Goal: Book appointment/travel/reservation

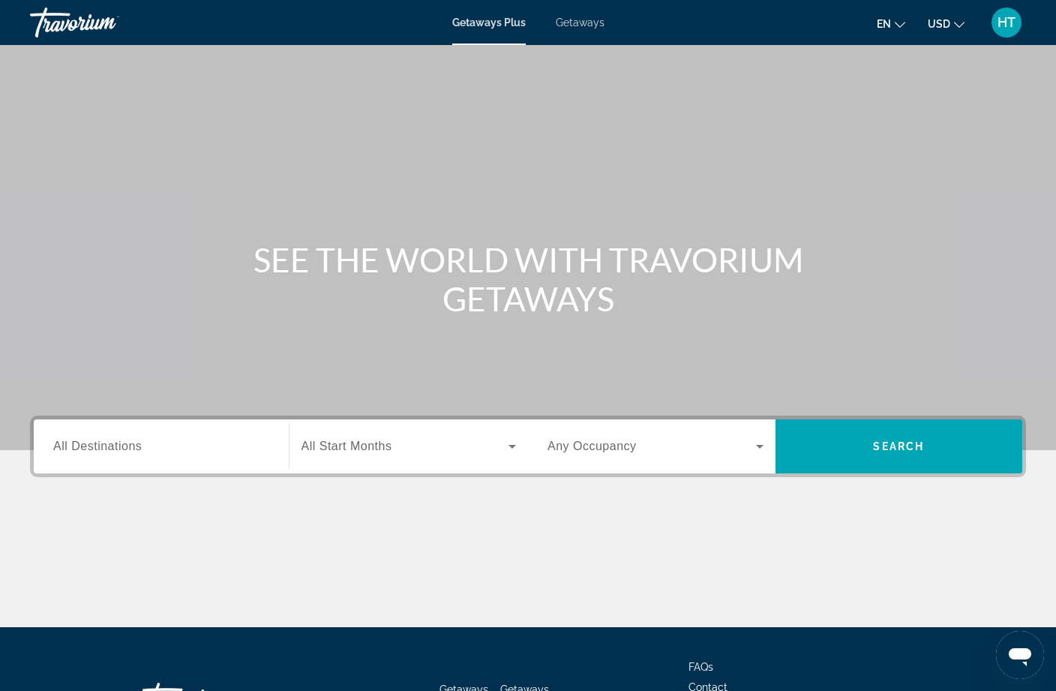
click at [154, 440] on input "Destination All Destinations" at bounding box center [161, 447] width 216 height 18
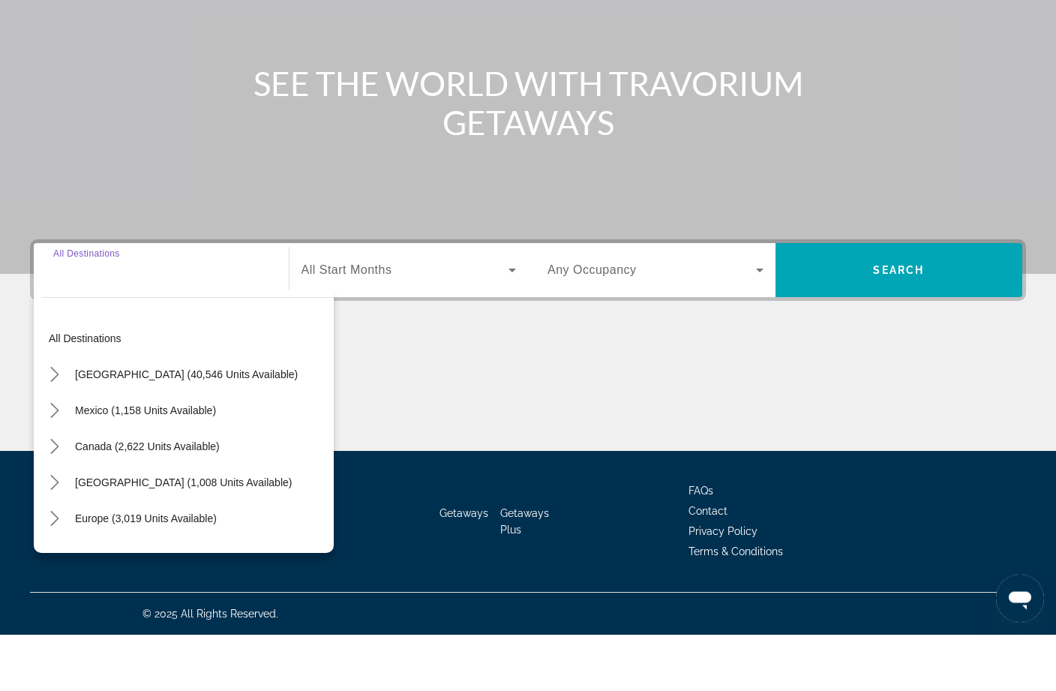
scroll to position [120, 0]
click at [97, 425] on span "[GEOGRAPHIC_DATA] (40,546 units available)" at bounding box center [186, 431] width 223 height 12
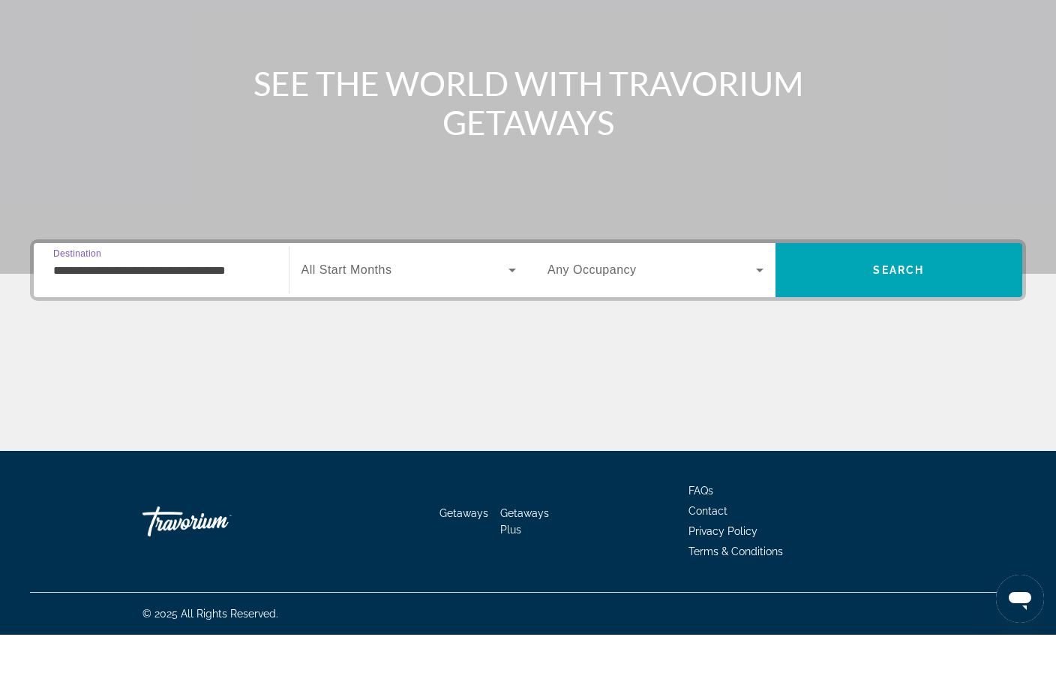
click at [145, 318] on input "**********" at bounding box center [161, 327] width 216 height 18
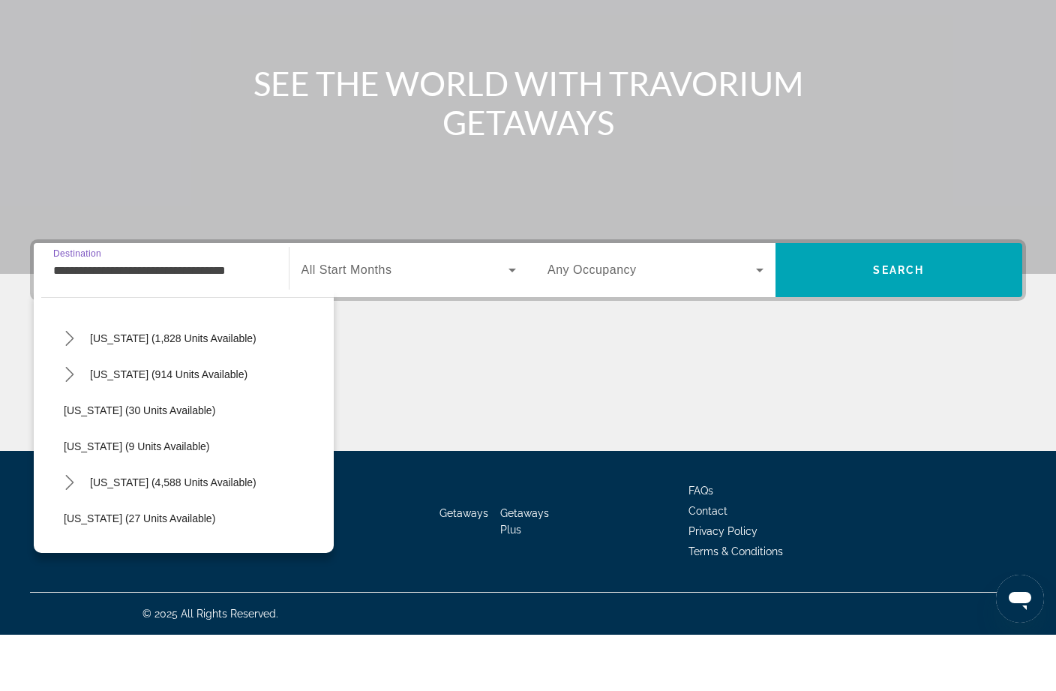
scroll to position [148, 0]
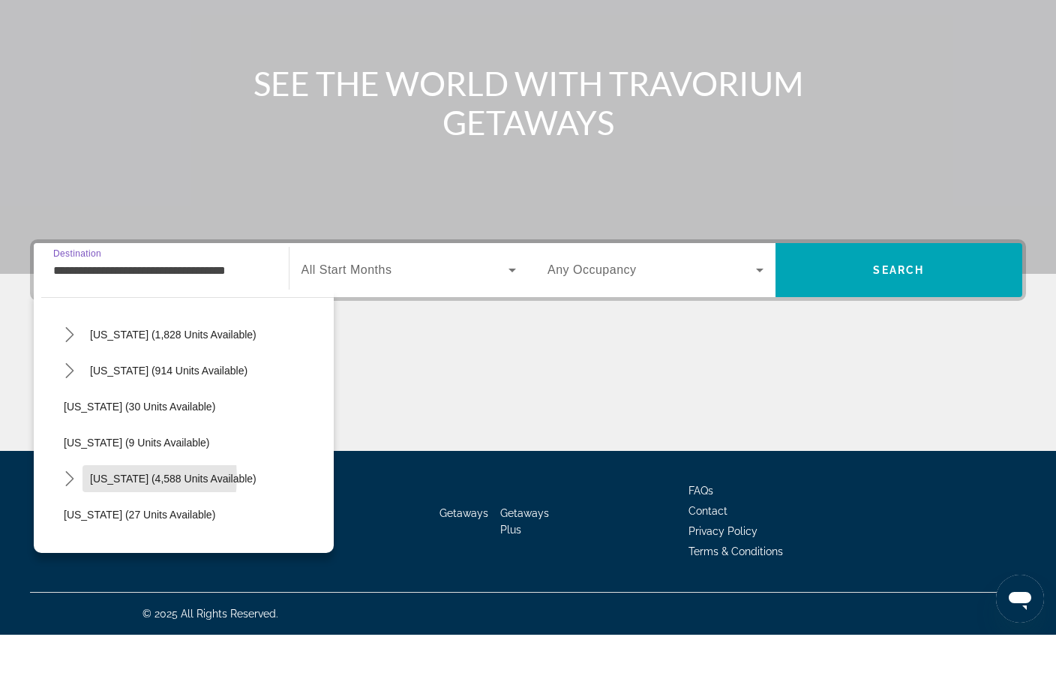
click at [117, 529] on span "[US_STATE] (4,588 units available)" at bounding box center [173, 535] width 167 height 12
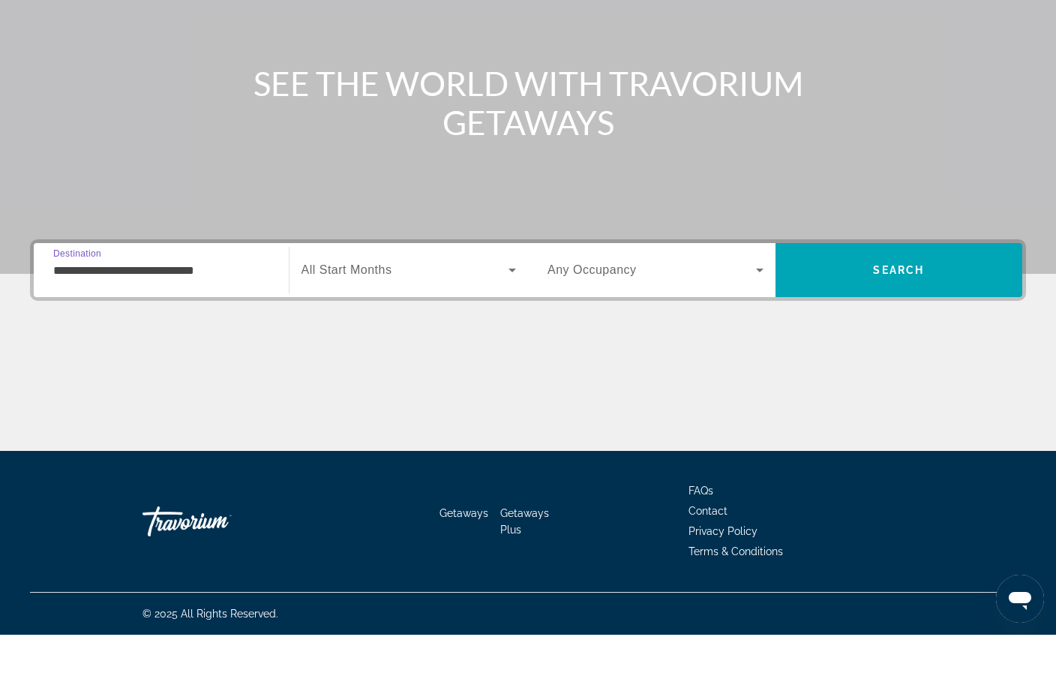
click at [98, 318] on input "**********" at bounding box center [161, 327] width 216 height 18
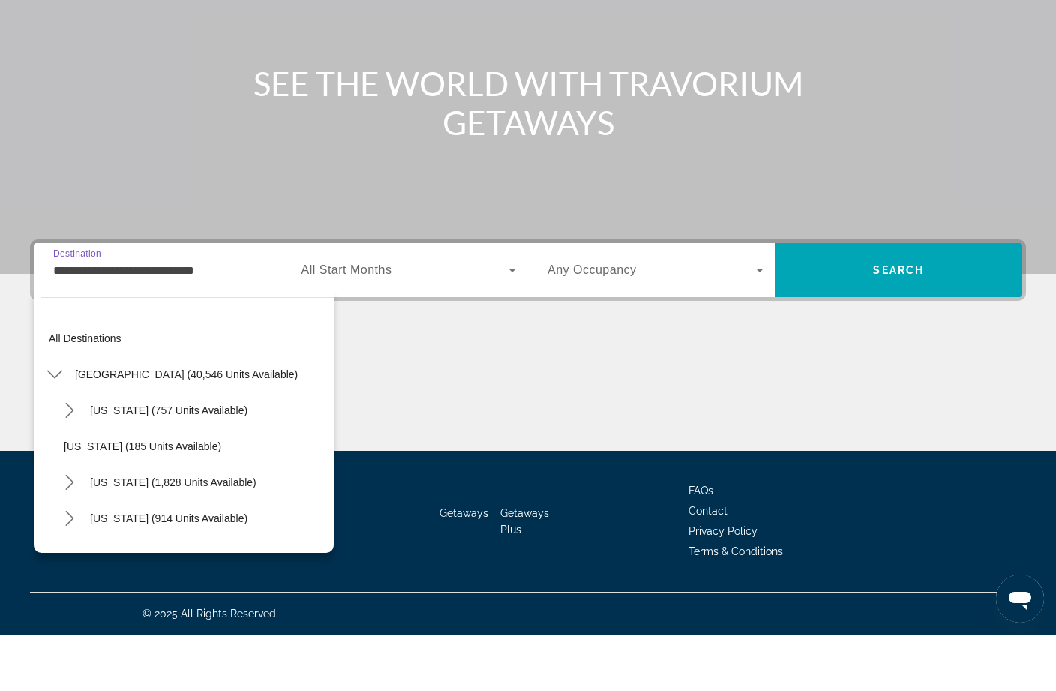
scroll to position [197, 0]
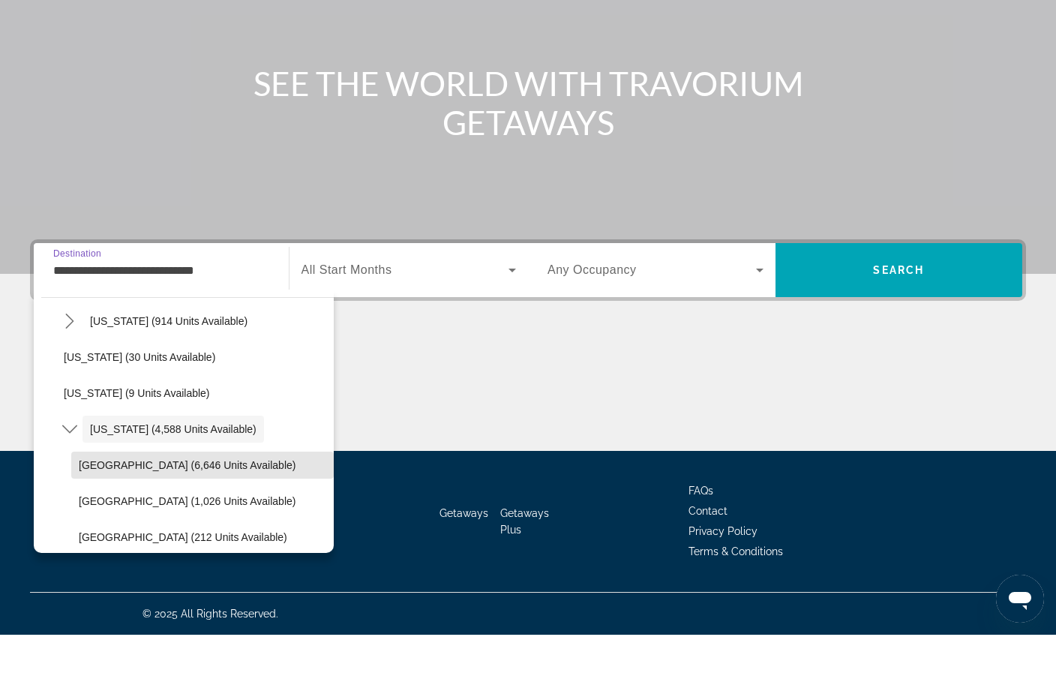
click at [110, 515] on span "[GEOGRAPHIC_DATA] (6,646 units available)" at bounding box center [187, 521] width 217 height 12
type input "**********"
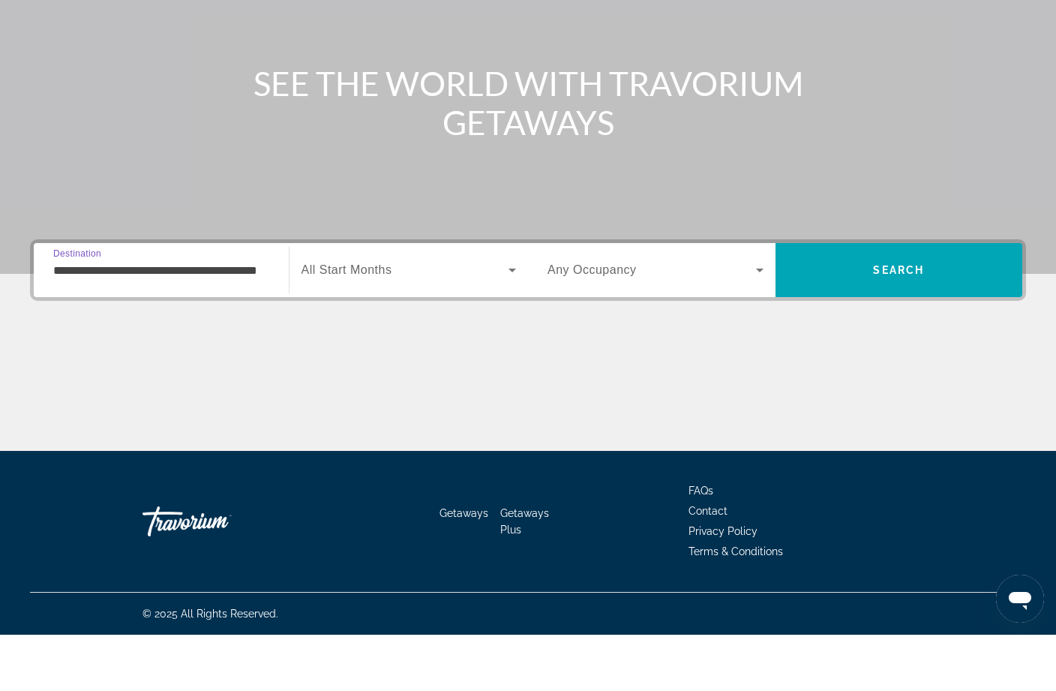
click at [371, 305] on div "Search widget" at bounding box center [409, 326] width 215 height 42
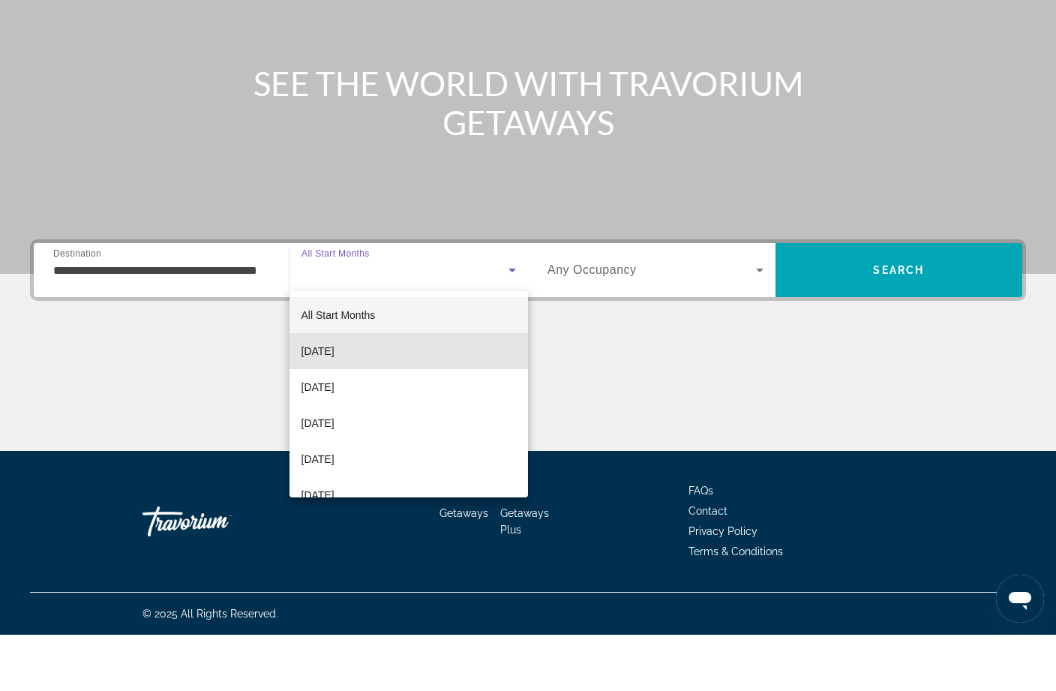
click at [329, 398] on span "[DATE]" at bounding box center [318, 407] width 33 height 18
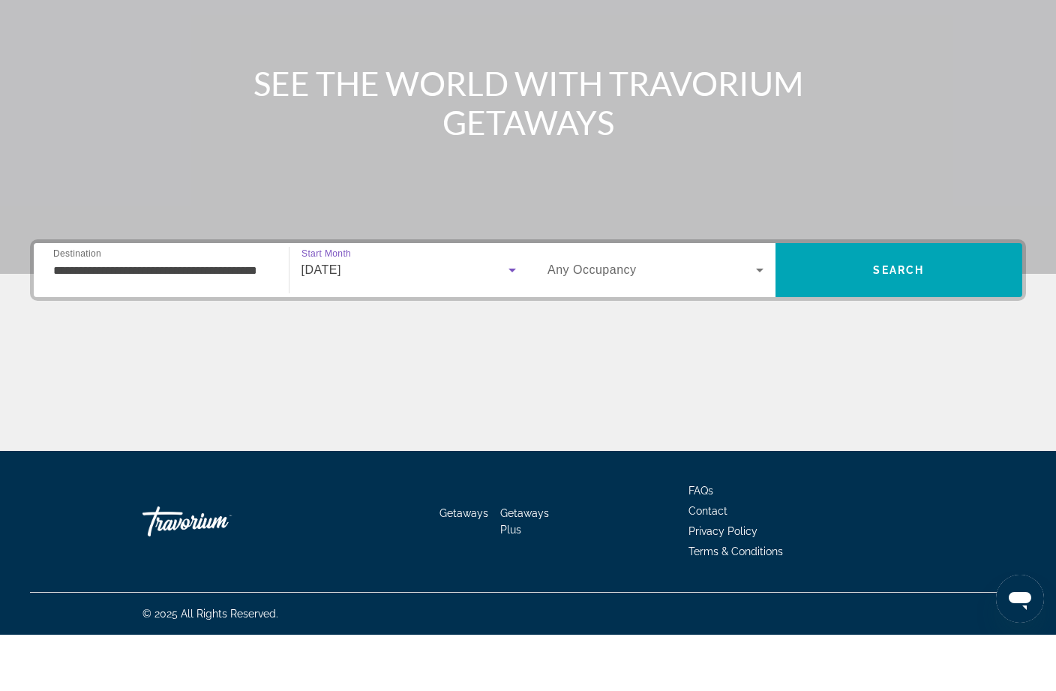
click at [722, 305] on div "Search widget" at bounding box center [656, 326] width 216 height 42
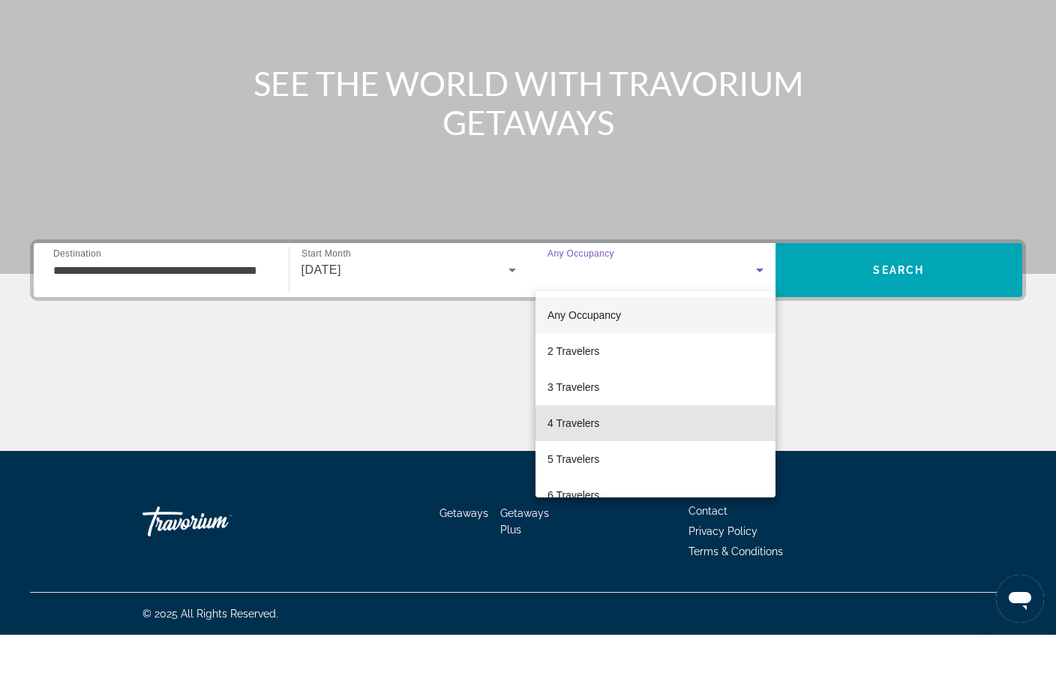
click at [604, 461] on mat-option "4 Travelers" at bounding box center [656, 479] width 240 height 36
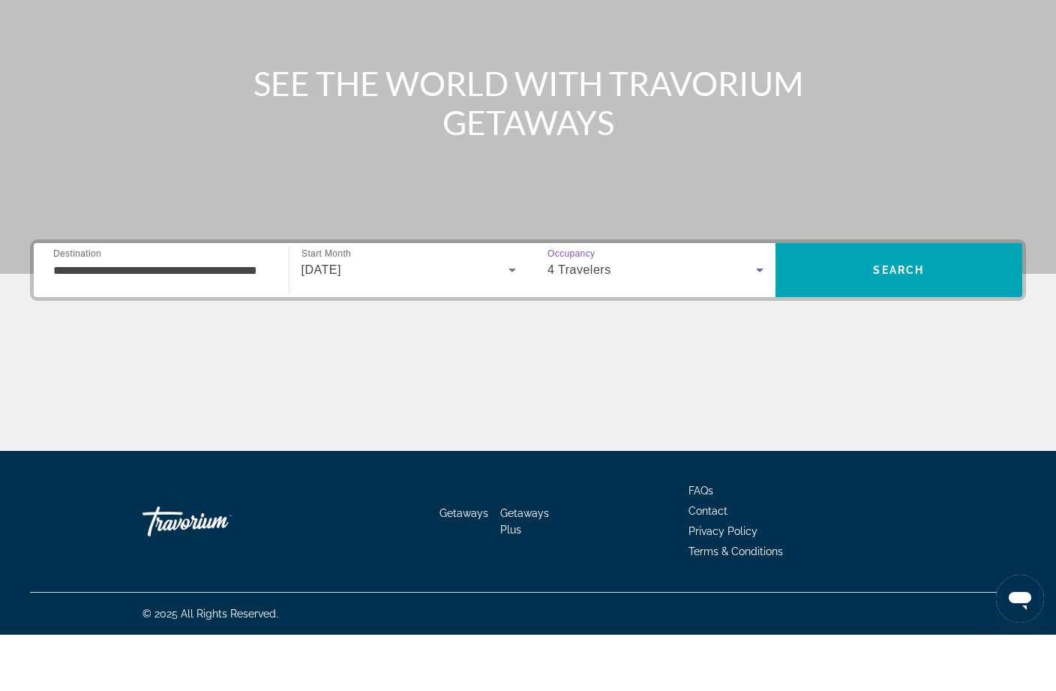
click at [929, 308] on span "Search" at bounding box center [900, 326] width 248 height 36
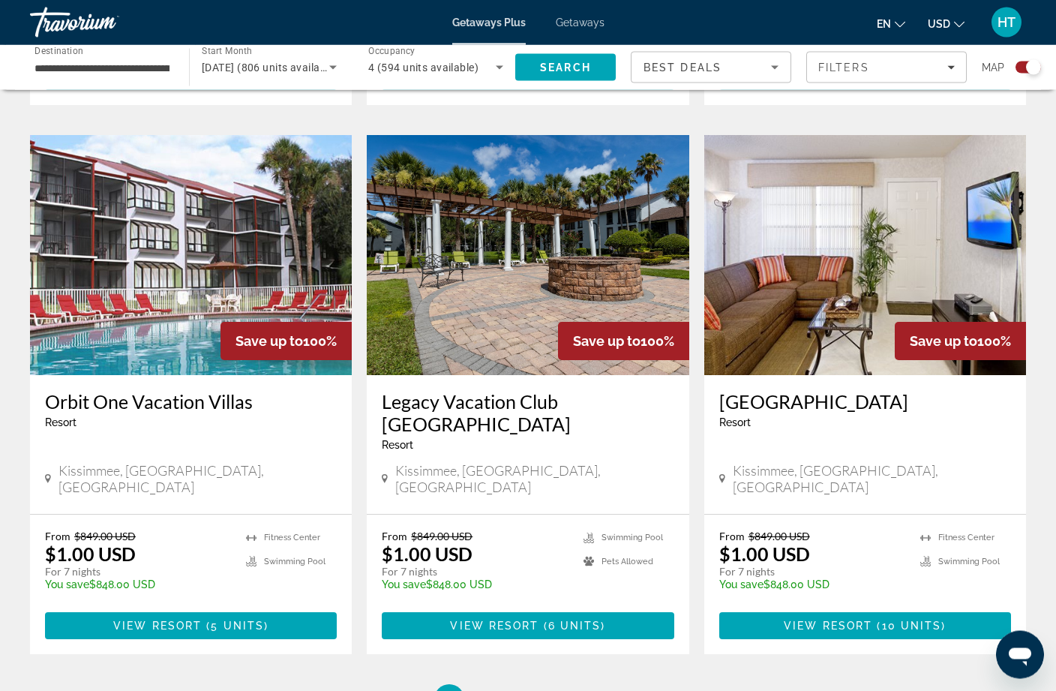
scroll to position [2191, 0]
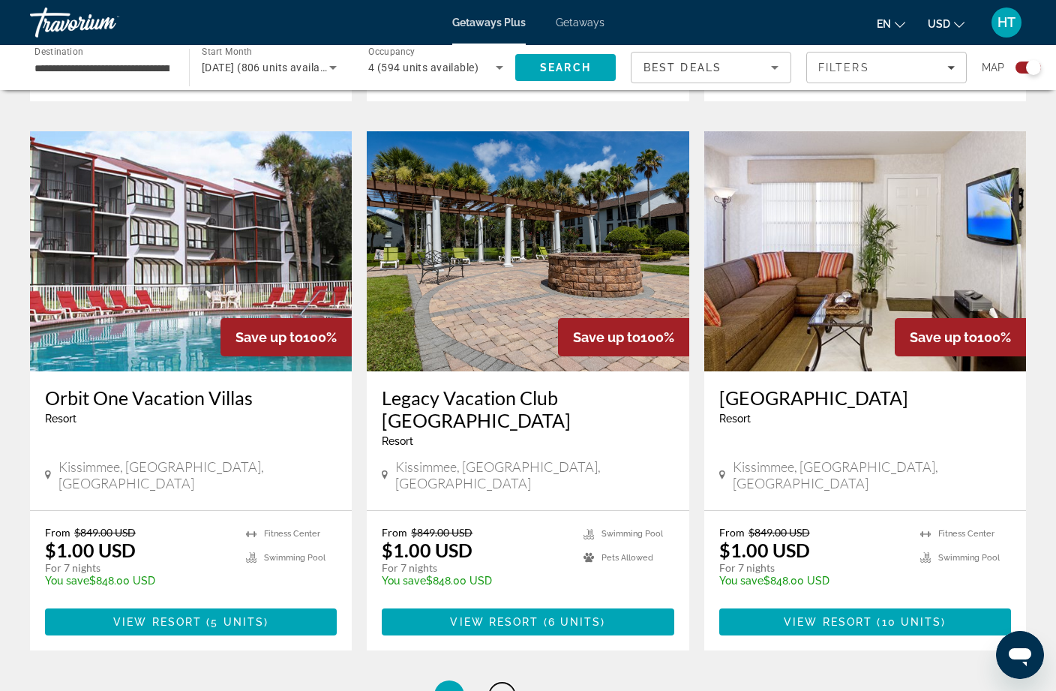
click at [508, 683] on link "page 2" at bounding box center [502, 696] width 26 height 26
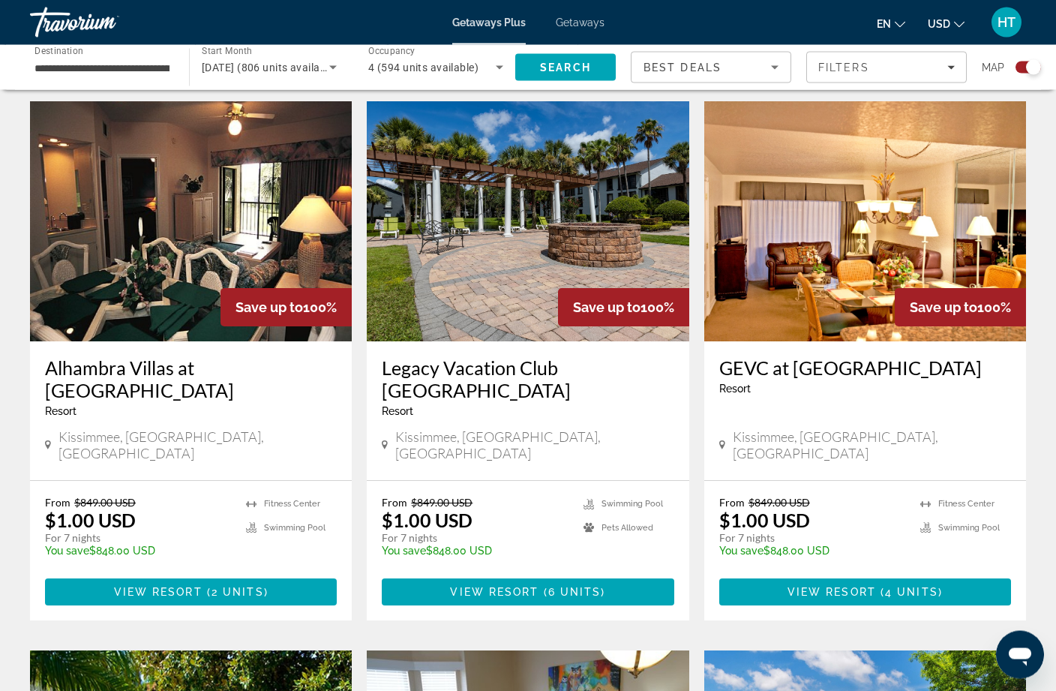
scroll to position [507, 0]
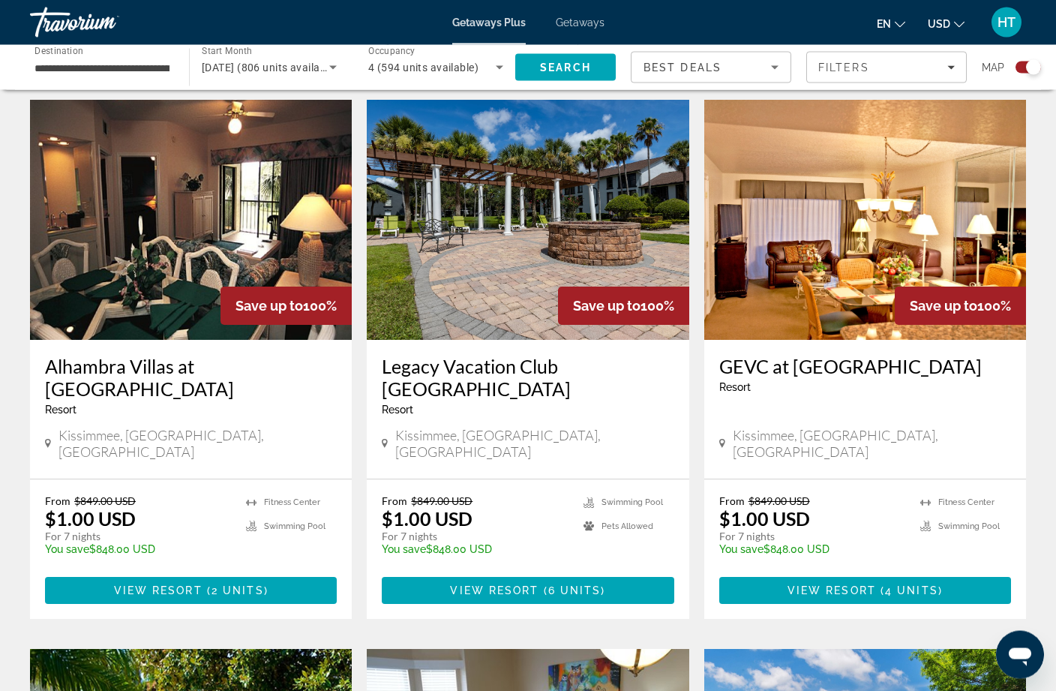
click at [774, 70] on icon "Sort by" at bounding box center [775, 68] width 18 height 18
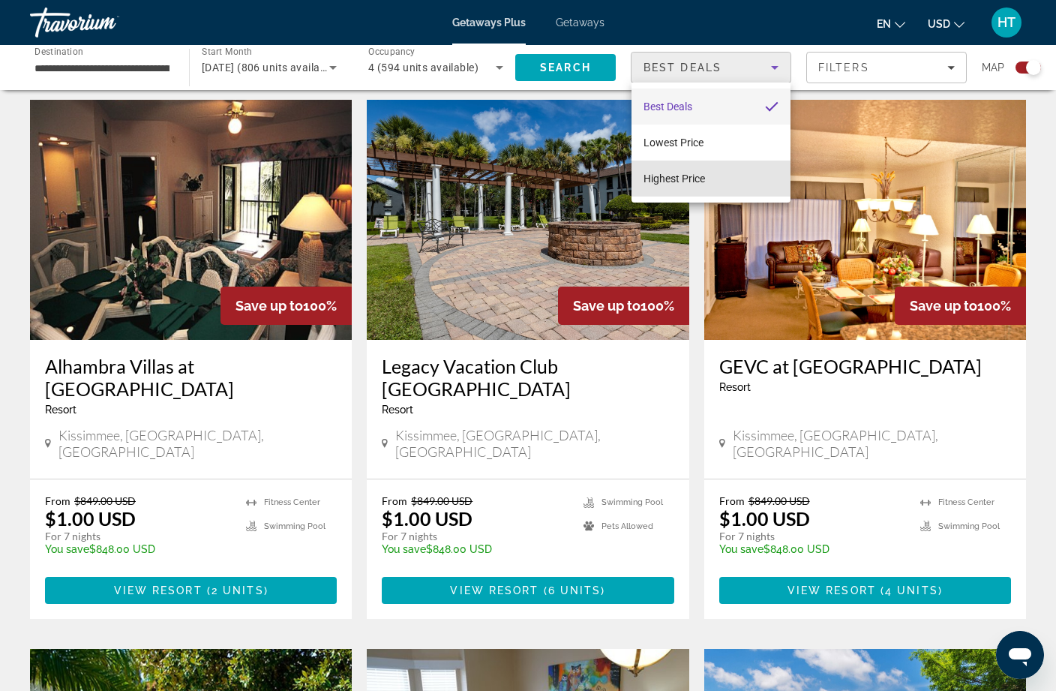
click at [711, 176] on mat-option "Highest Price" at bounding box center [711, 179] width 159 height 36
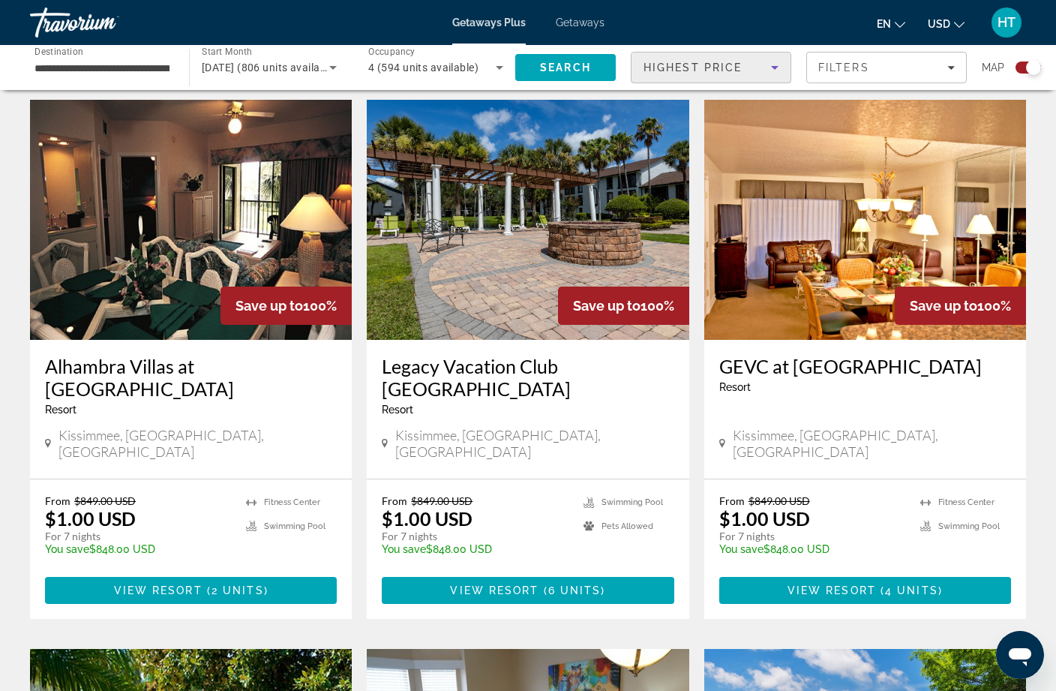
click at [587, 77] on span "Search" at bounding box center [565, 68] width 101 height 36
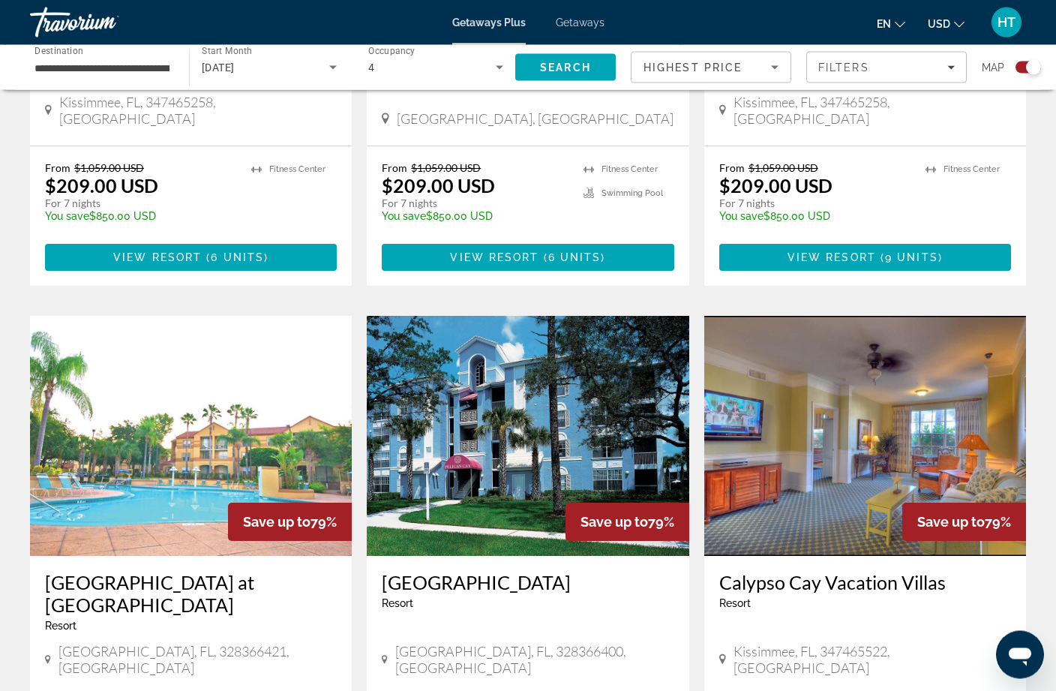
scroll to position [840, 0]
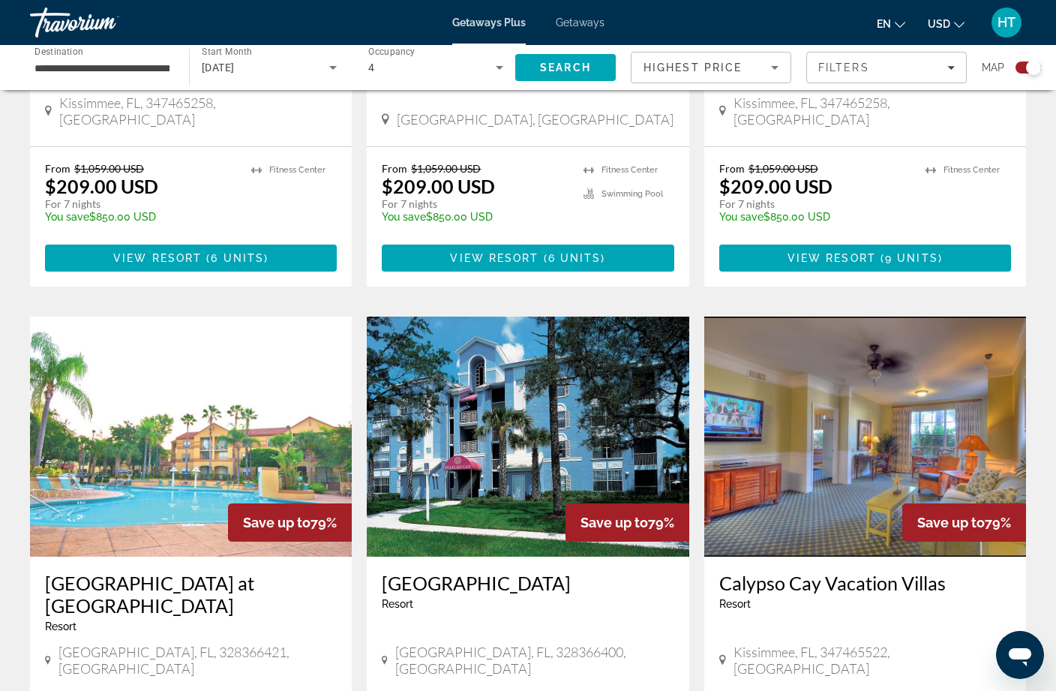
click at [766, 67] on icon "Sort by" at bounding box center [775, 68] width 18 height 18
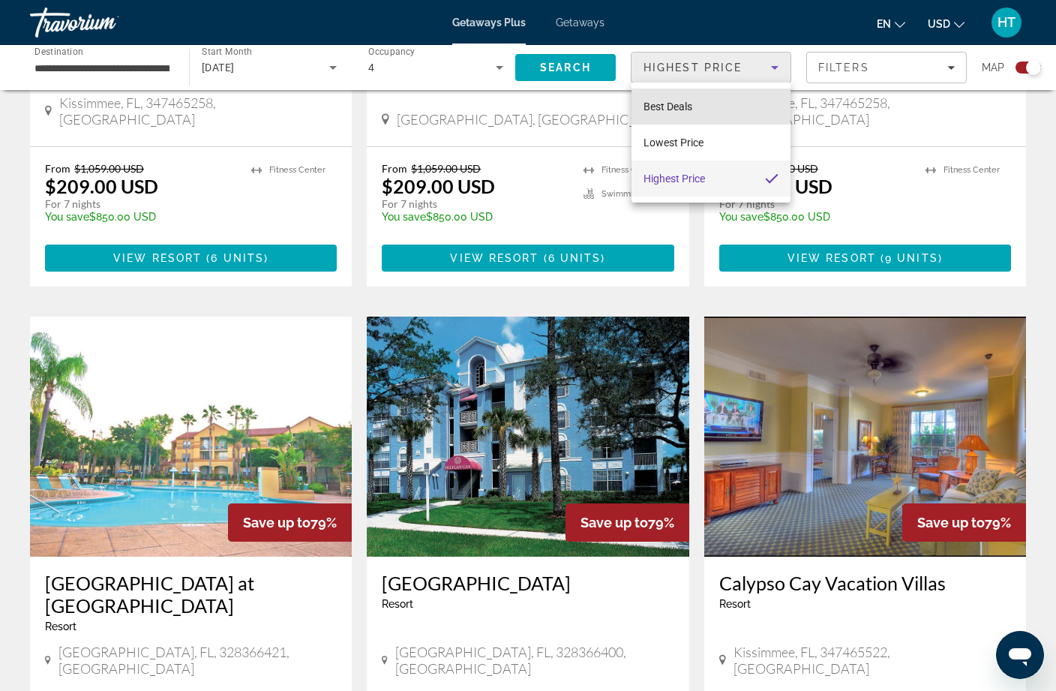
click at [704, 108] on mat-option "Best Deals" at bounding box center [711, 107] width 159 height 36
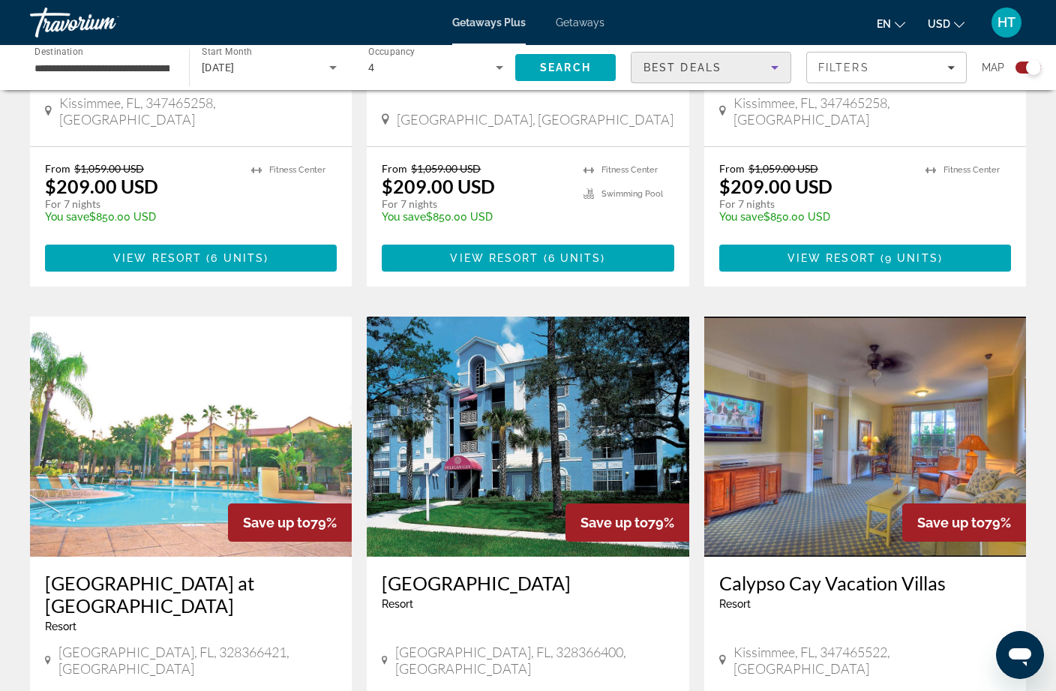
click at [902, 66] on div "Filters" at bounding box center [886, 68] width 137 height 12
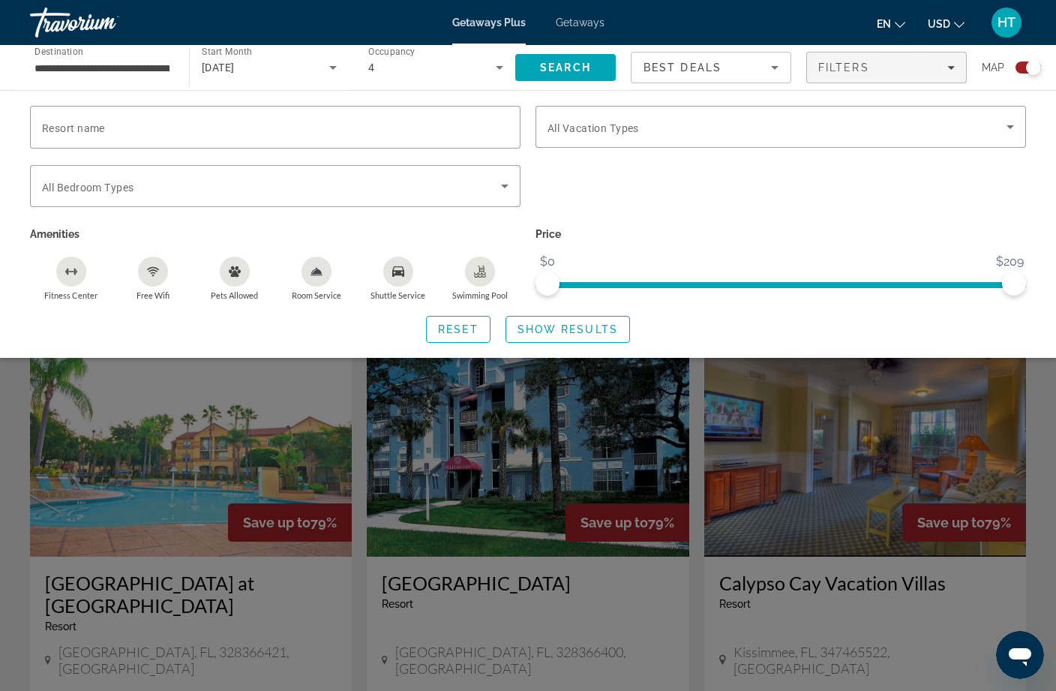
scroll to position [839, 0]
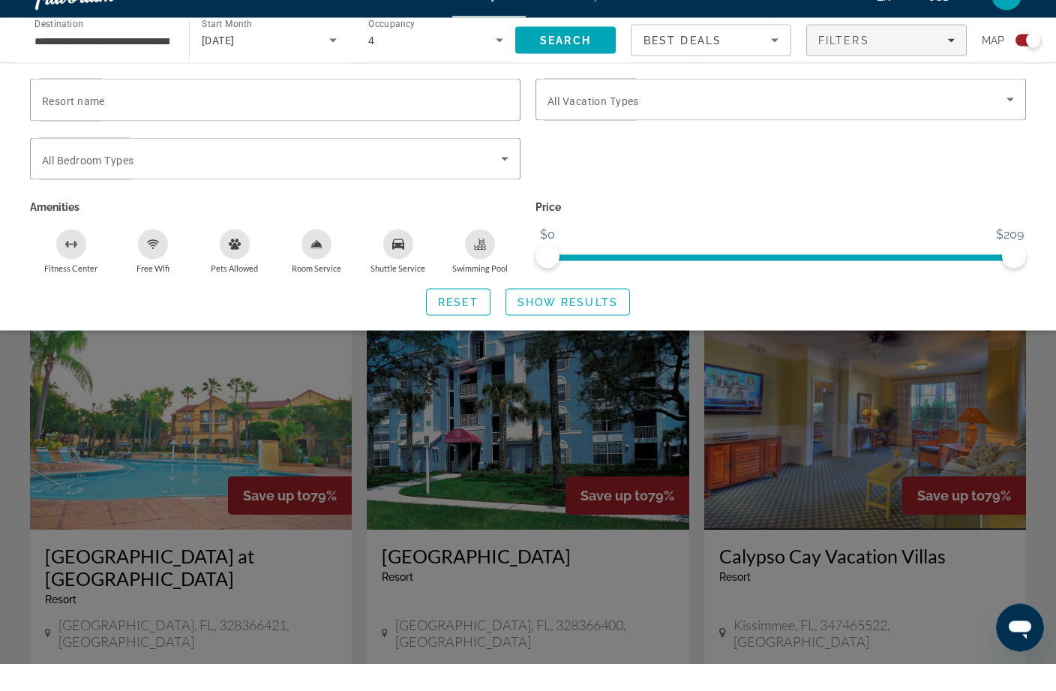
click at [1029, 60] on div "Search widget" at bounding box center [1033, 67] width 15 height 15
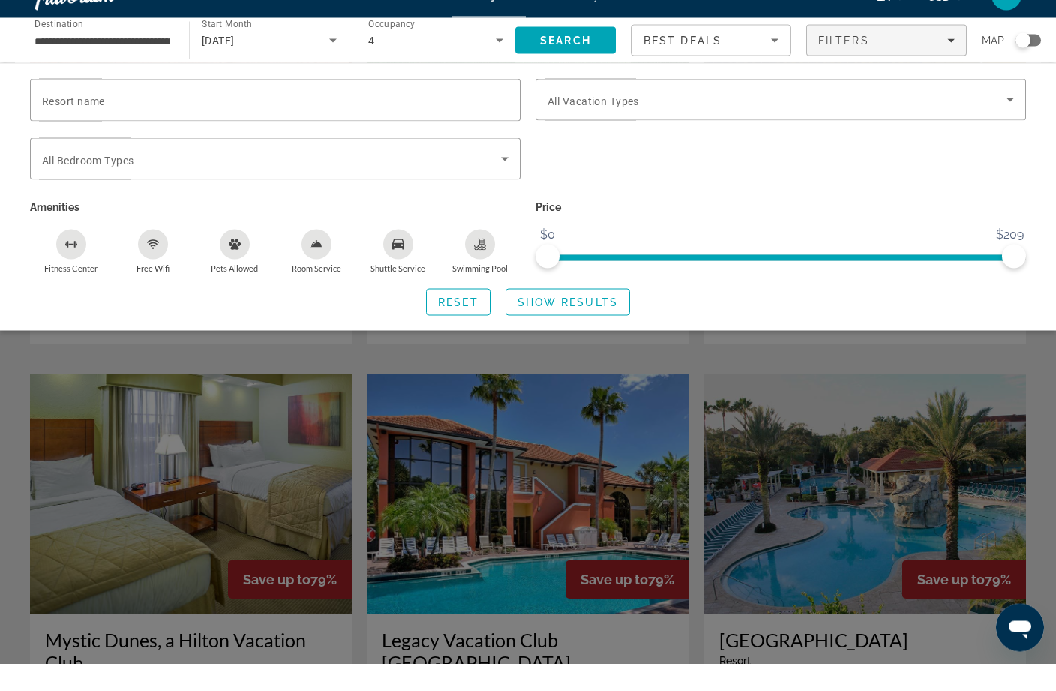
click at [608, 323] on span "Show Results" at bounding box center [568, 329] width 101 height 12
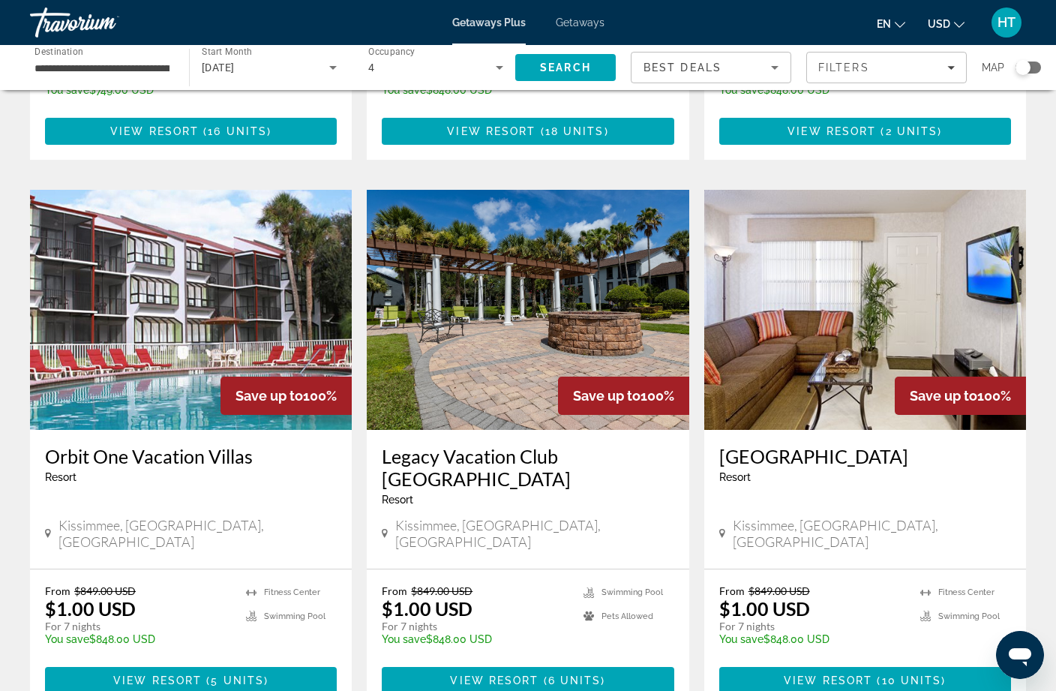
scroll to position [1655, 0]
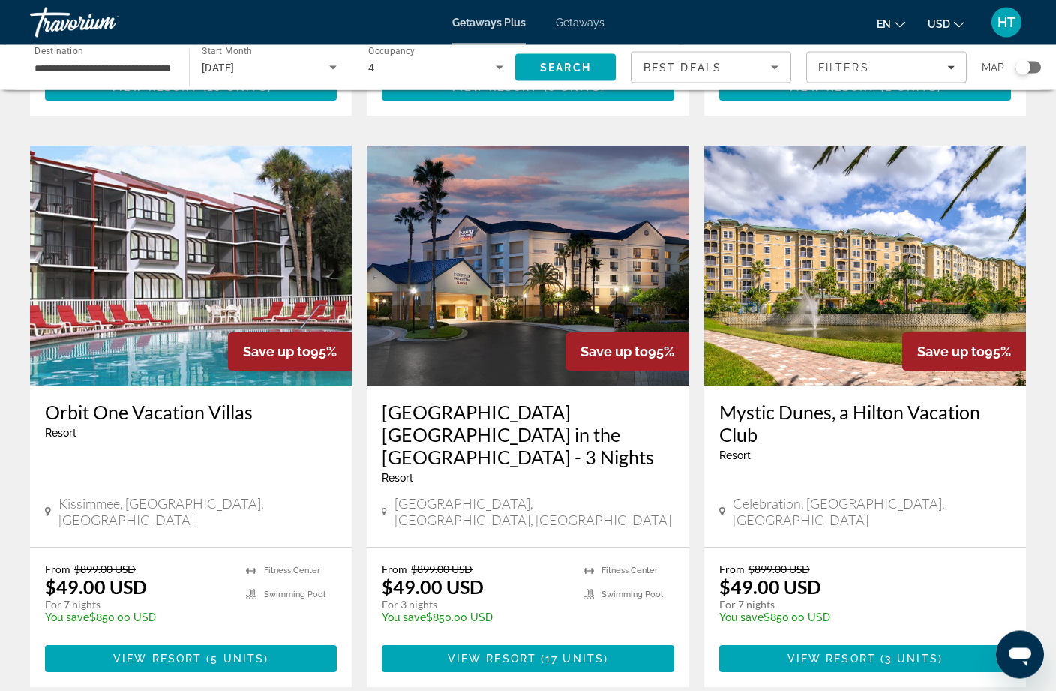
scroll to position [1670, 0]
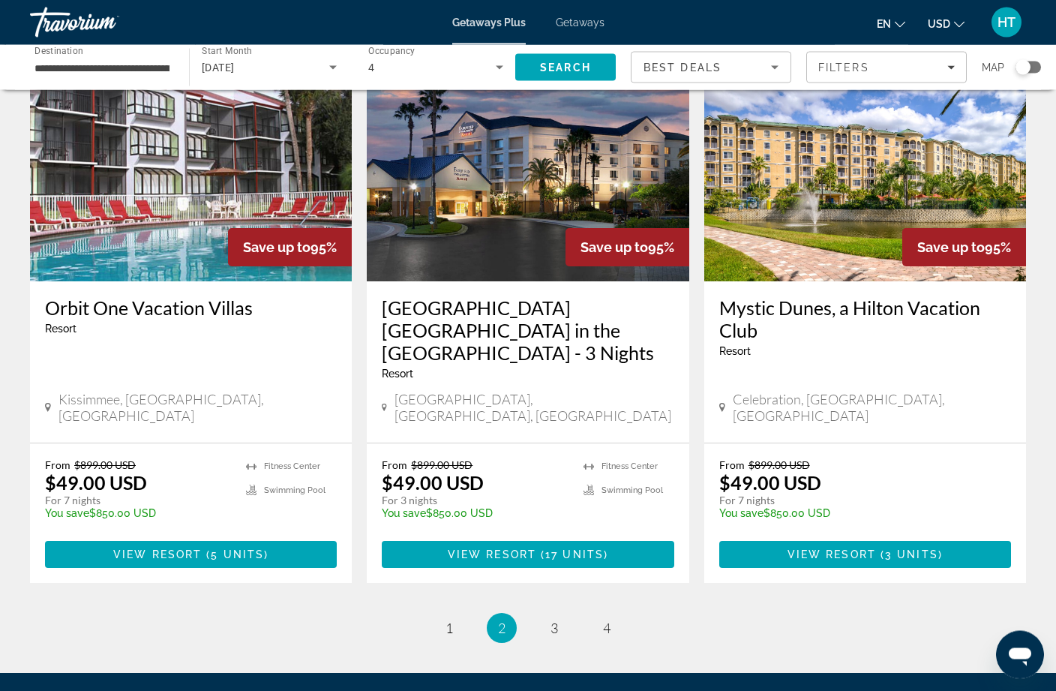
click at [622, 297] on h3 "[GEOGRAPHIC_DATA] [GEOGRAPHIC_DATA] in the [GEOGRAPHIC_DATA] - 3 Nights" at bounding box center [528, 331] width 292 height 68
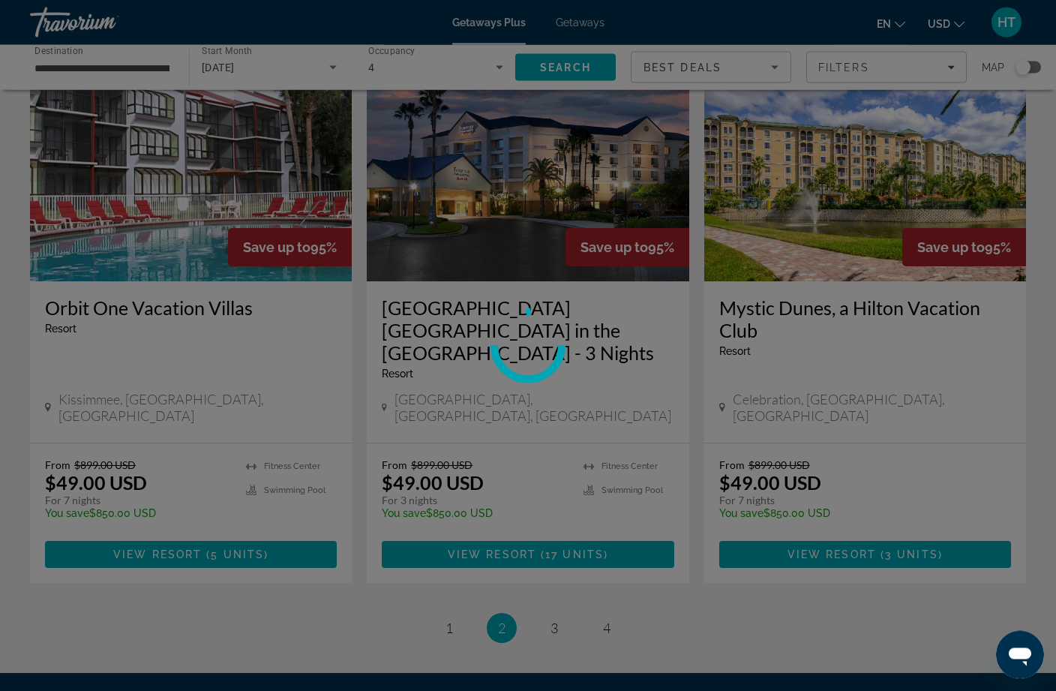
scroll to position [1771, 0]
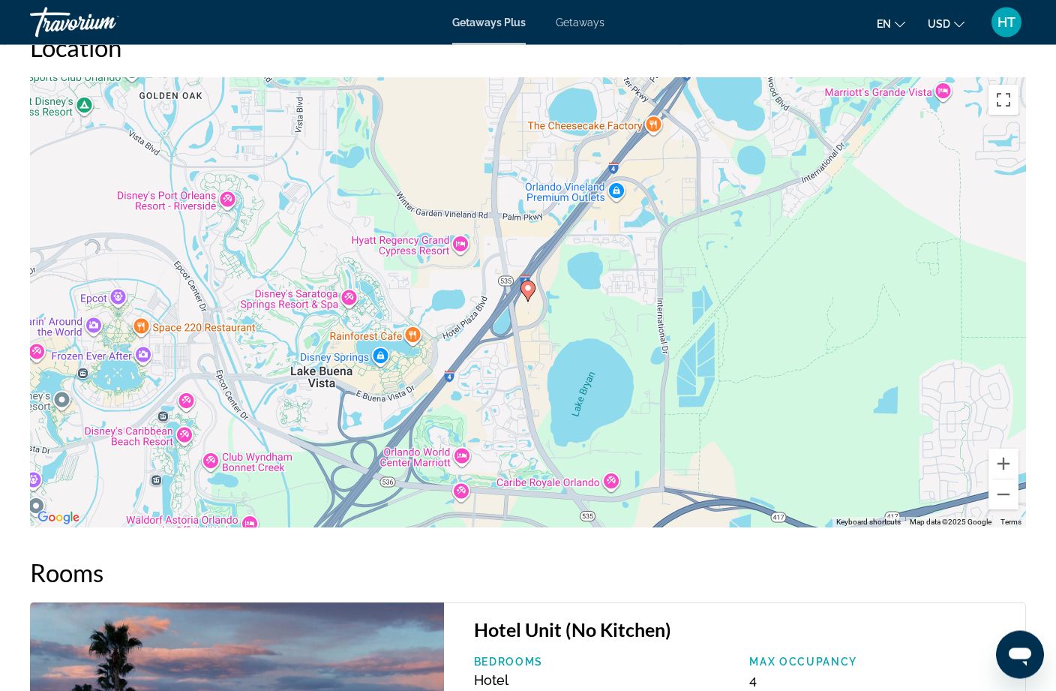
scroll to position [1610, 0]
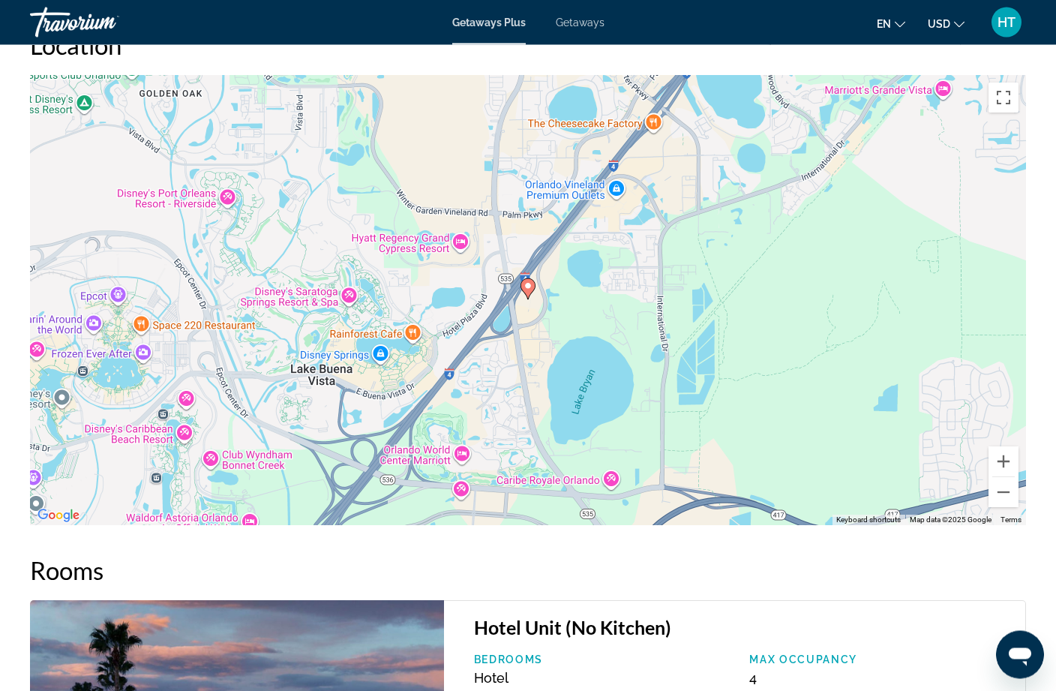
click at [1005, 458] on button "Zoom in" at bounding box center [1004, 462] width 30 height 30
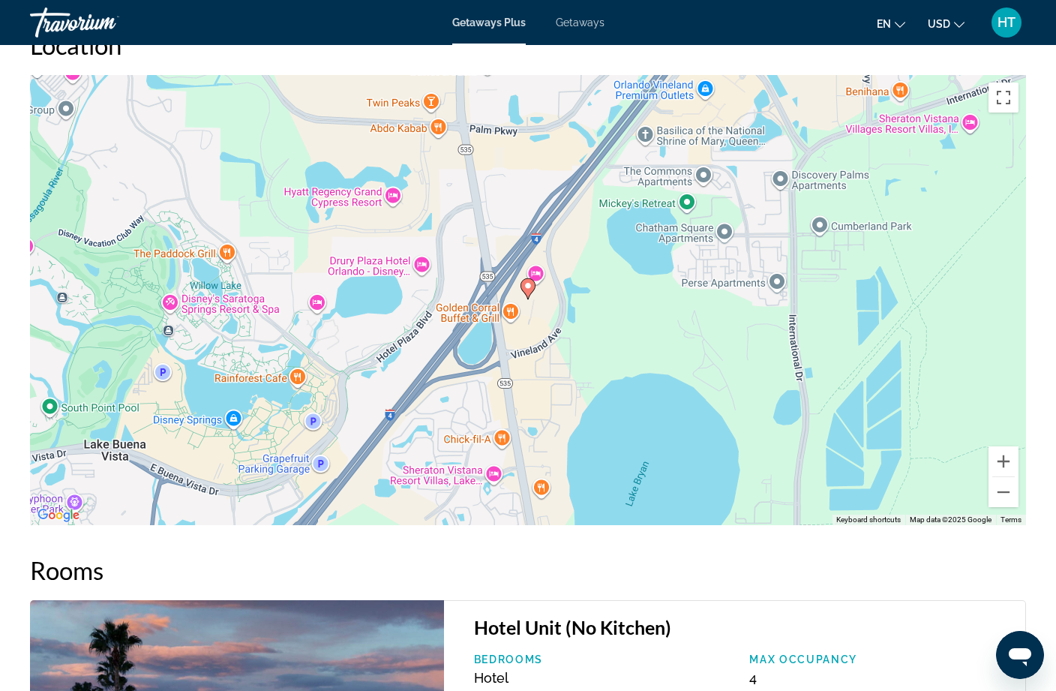
click at [1007, 464] on button "Zoom in" at bounding box center [1004, 461] width 30 height 30
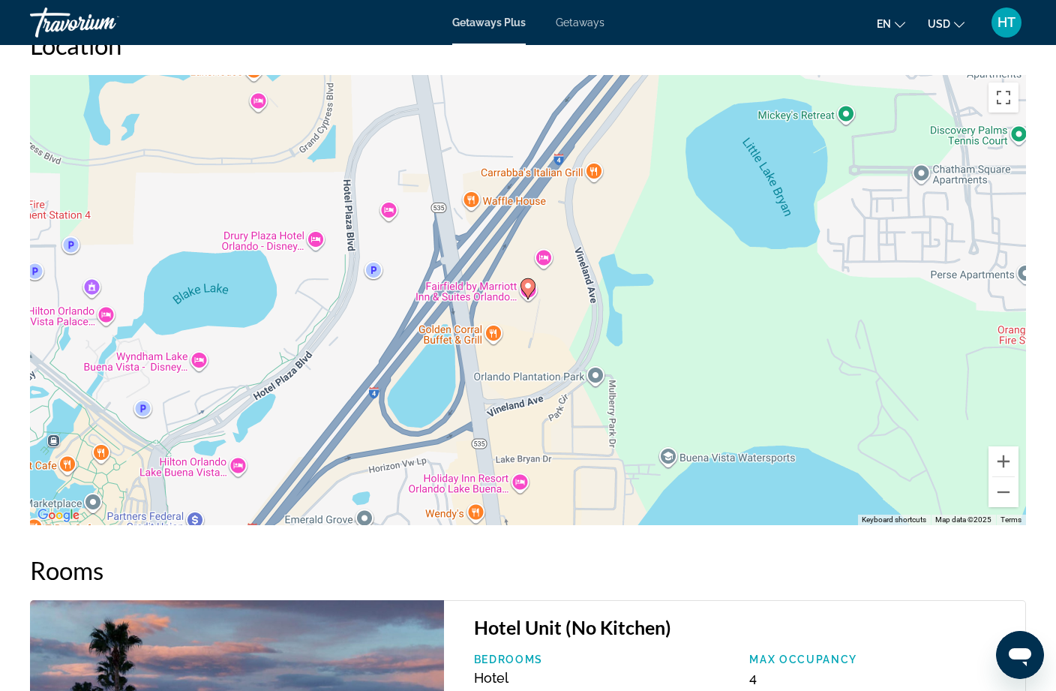
click at [1006, 464] on button "Zoom in" at bounding box center [1004, 461] width 30 height 30
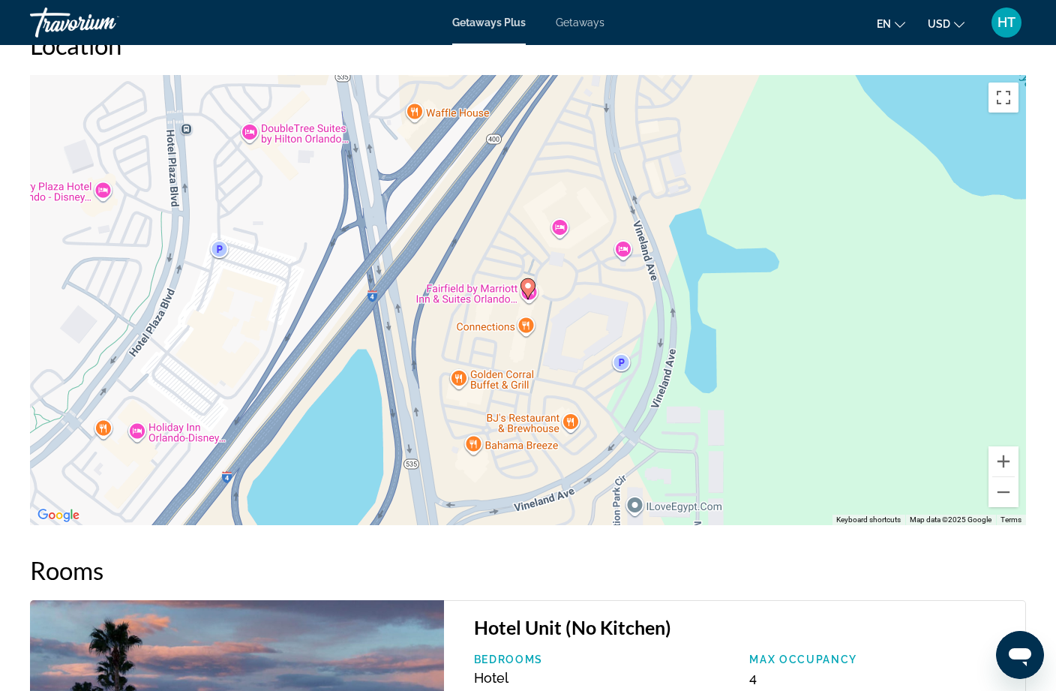
click at [1011, 464] on button "Zoom in" at bounding box center [1004, 461] width 30 height 30
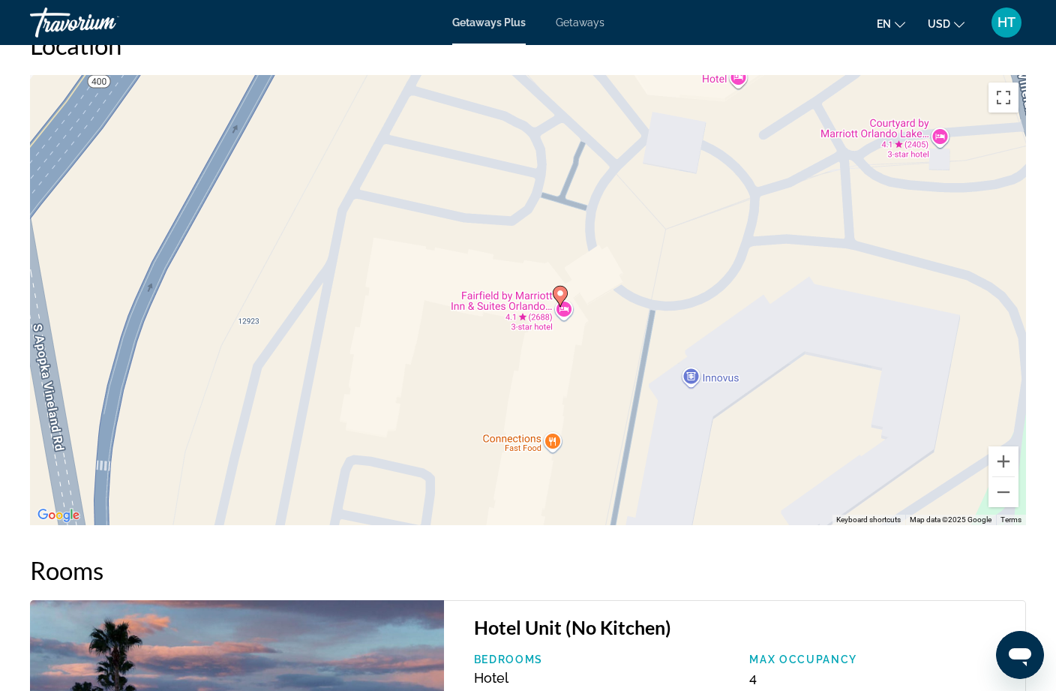
click at [559, 305] on gmp-advanced-marker "Main content" at bounding box center [560, 296] width 15 height 23
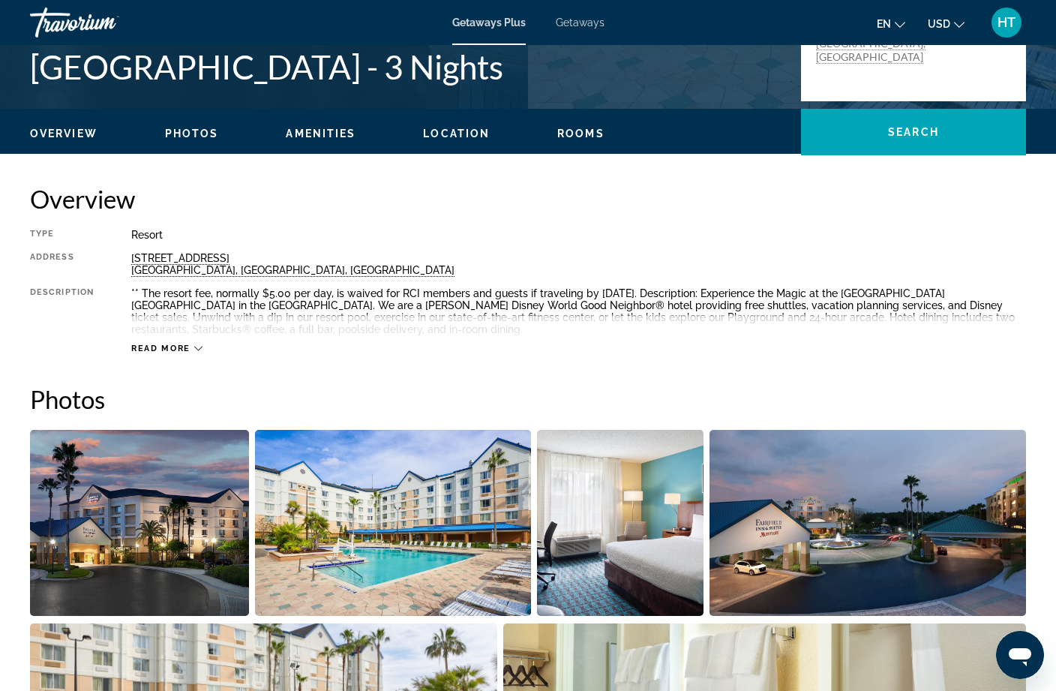
scroll to position [356, 0]
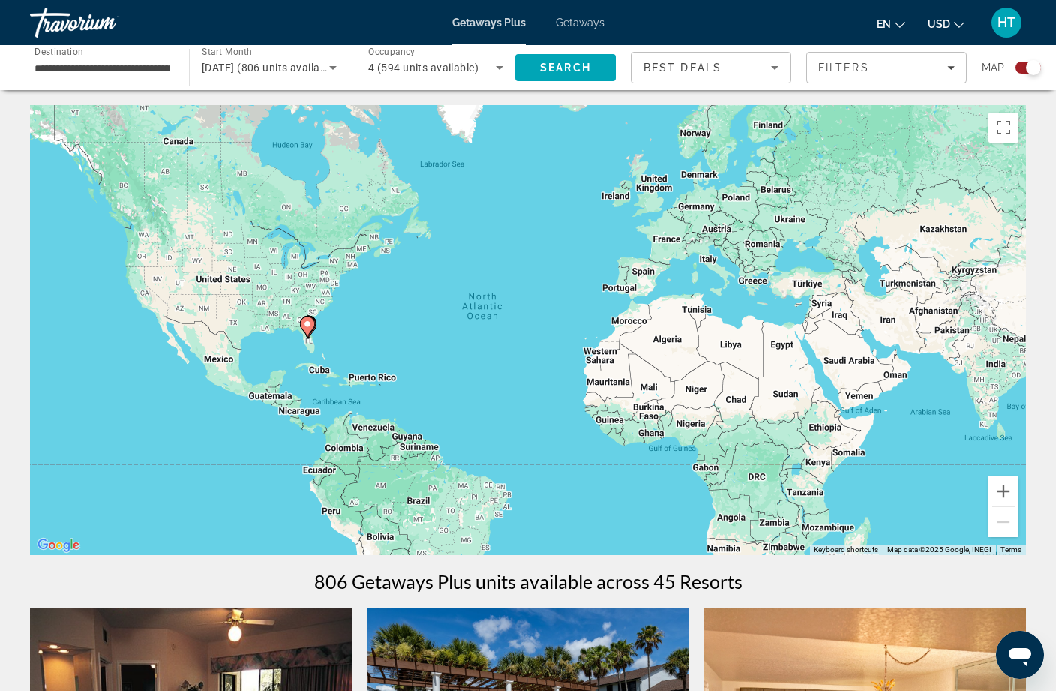
click at [458, 66] on span "4 (594 units available)" at bounding box center [423, 68] width 110 height 12
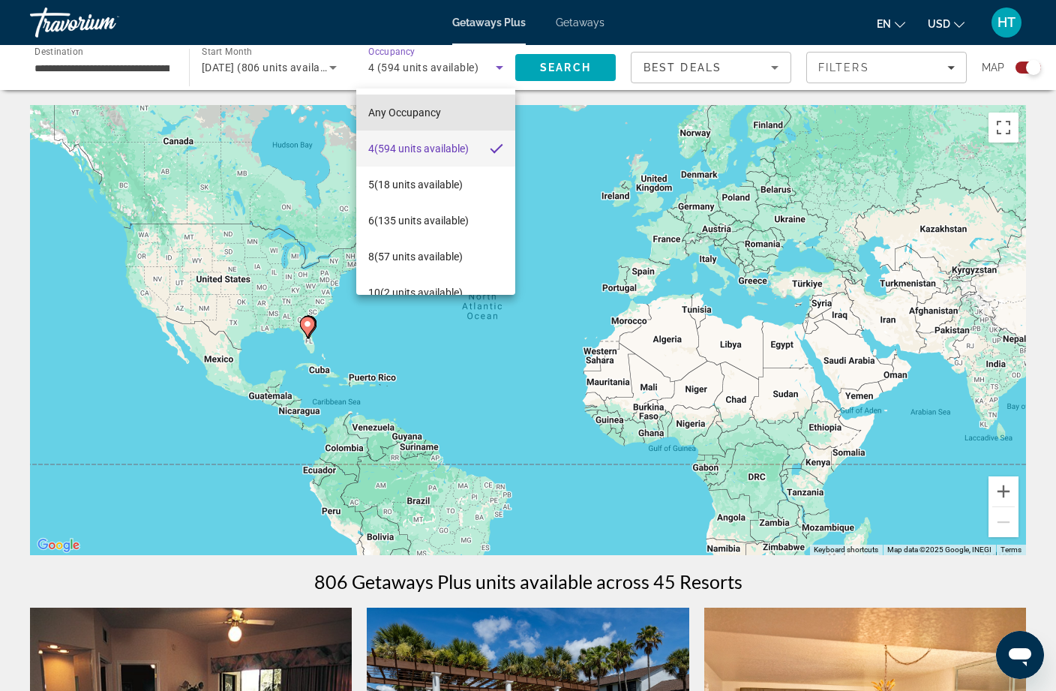
click at [429, 114] on span "Any Occupancy" at bounding box center [404, 113] width 73 height 12
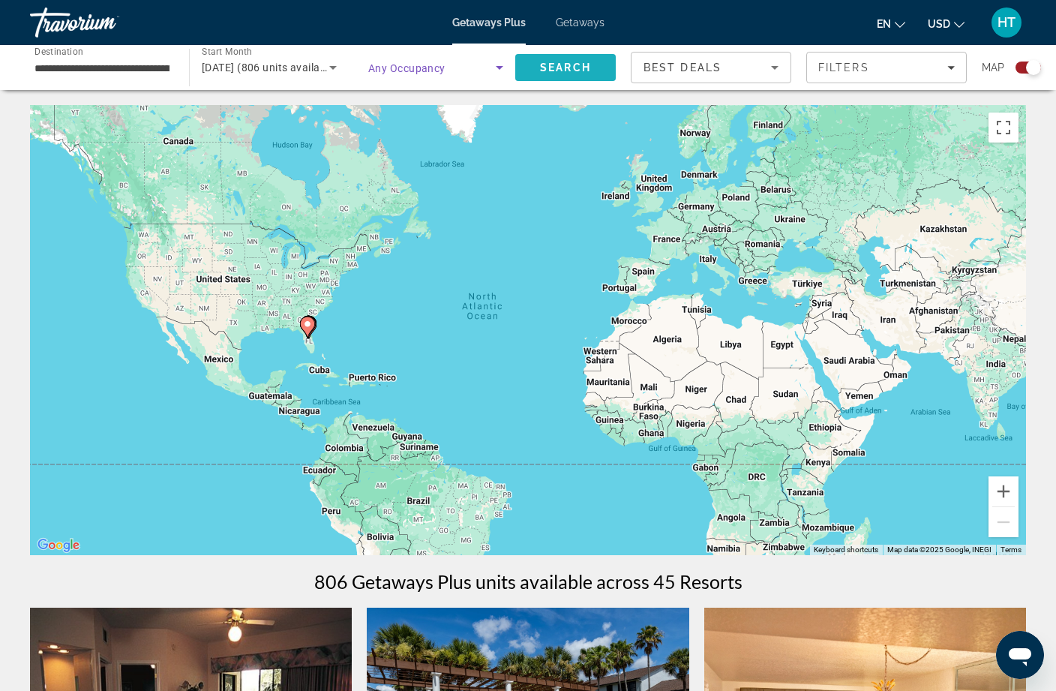
click at [587, 68] on span "Search" at bounding box center [565, 68] width 51 height 12
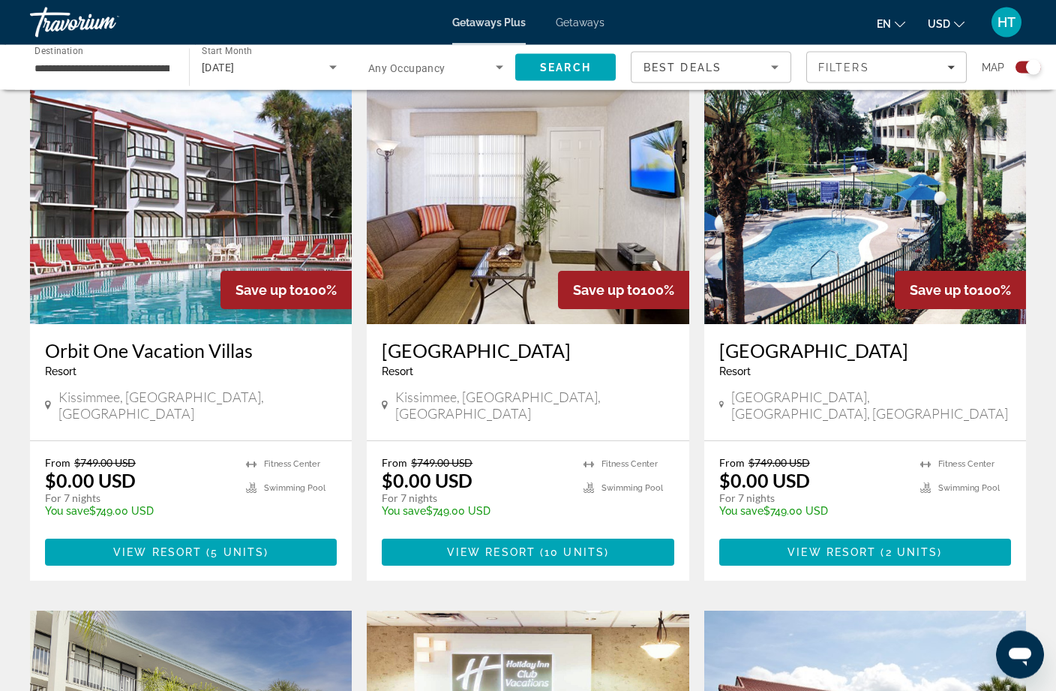
scroll to position [524, 0]
click at [932, 332] on div "[GEOGRAPHIC_DATA] - This is an adults only resort [GEOGRAPHIC_DATA], [GEOGRAPHI…" at bounding box center [865, 382] width 322 height 116
click at [905, 221] on img "Main content" at bounding box center [865, 204] width 322 height 240
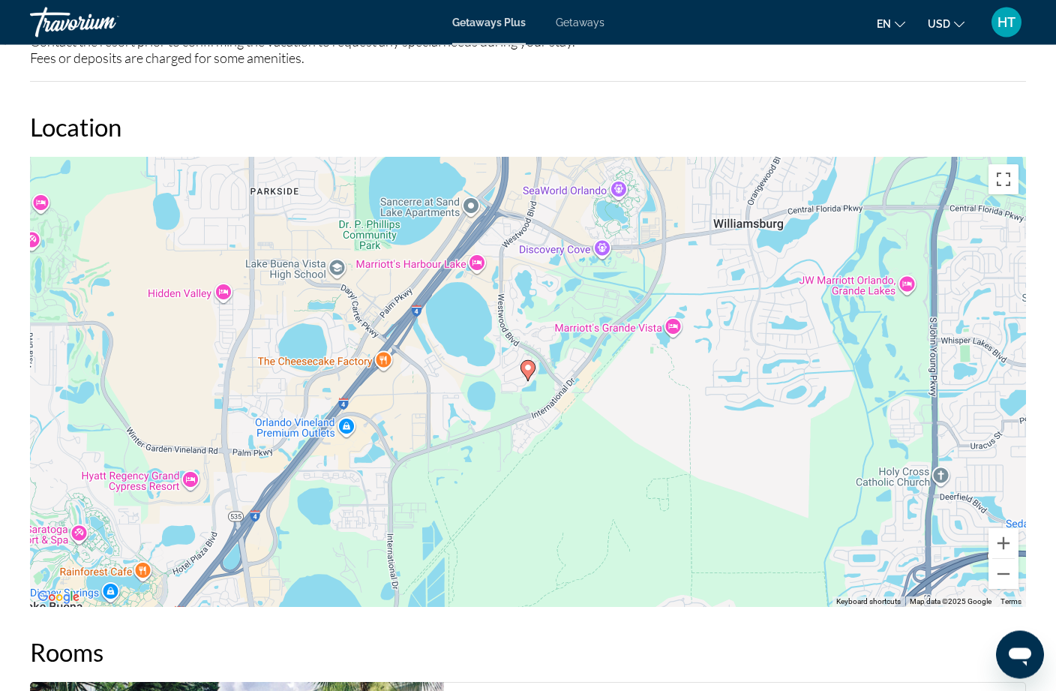
scroll to position [1722, 0]
